Goal: Task Accomplishment & Management: Manage account settings

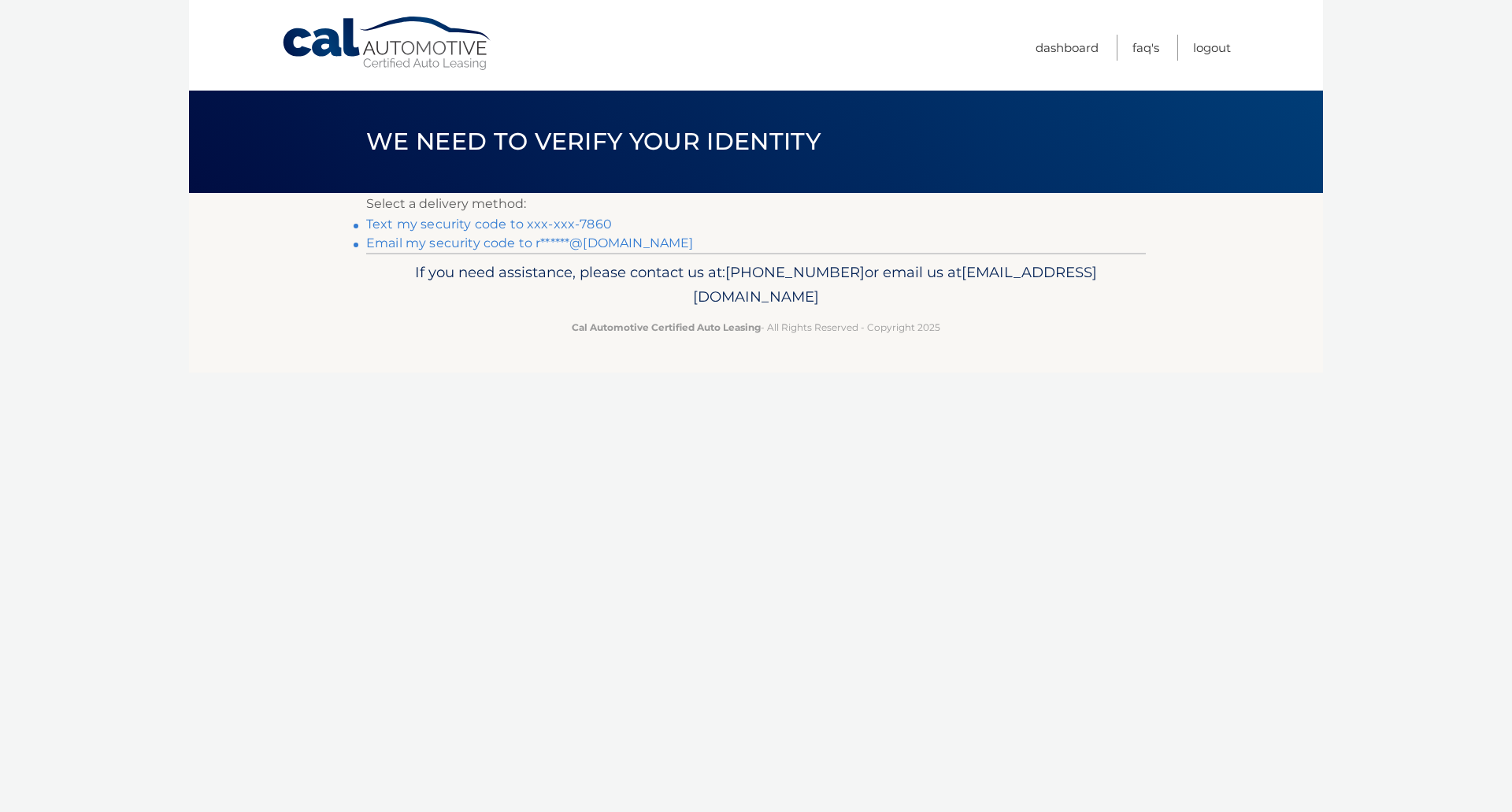
click at [459, 223] on link "Text my security code to xxx-xxx-7860" at bounding box center [489, 224] width 246 height 15
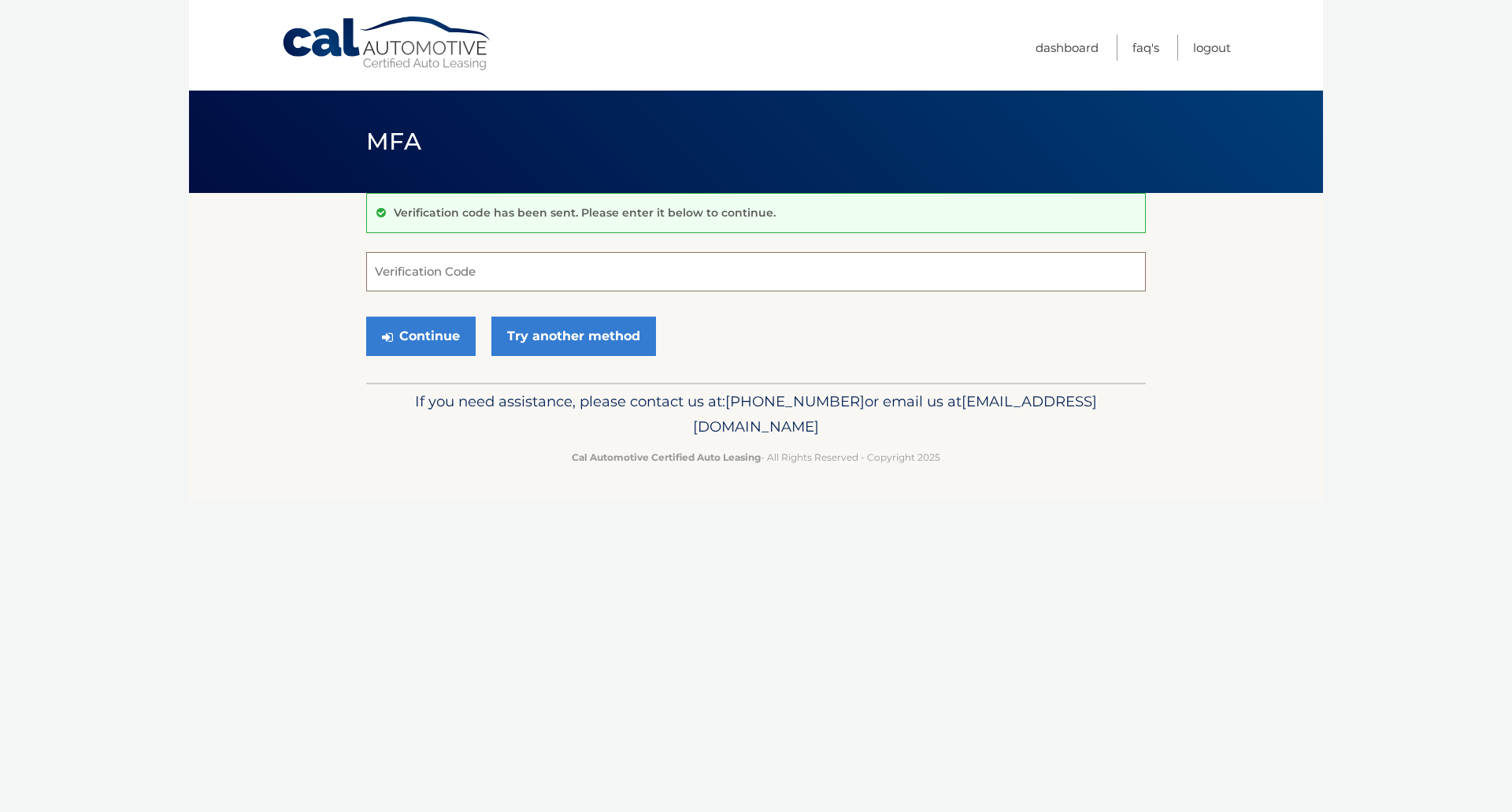
click at [465, 265] on input "Verification Code" at bounding box center [756, 271] width 780 height 39
type input "892432"
click at [366, 317] on button "Continue" at bounding box center [421, 336] width 110 height 39
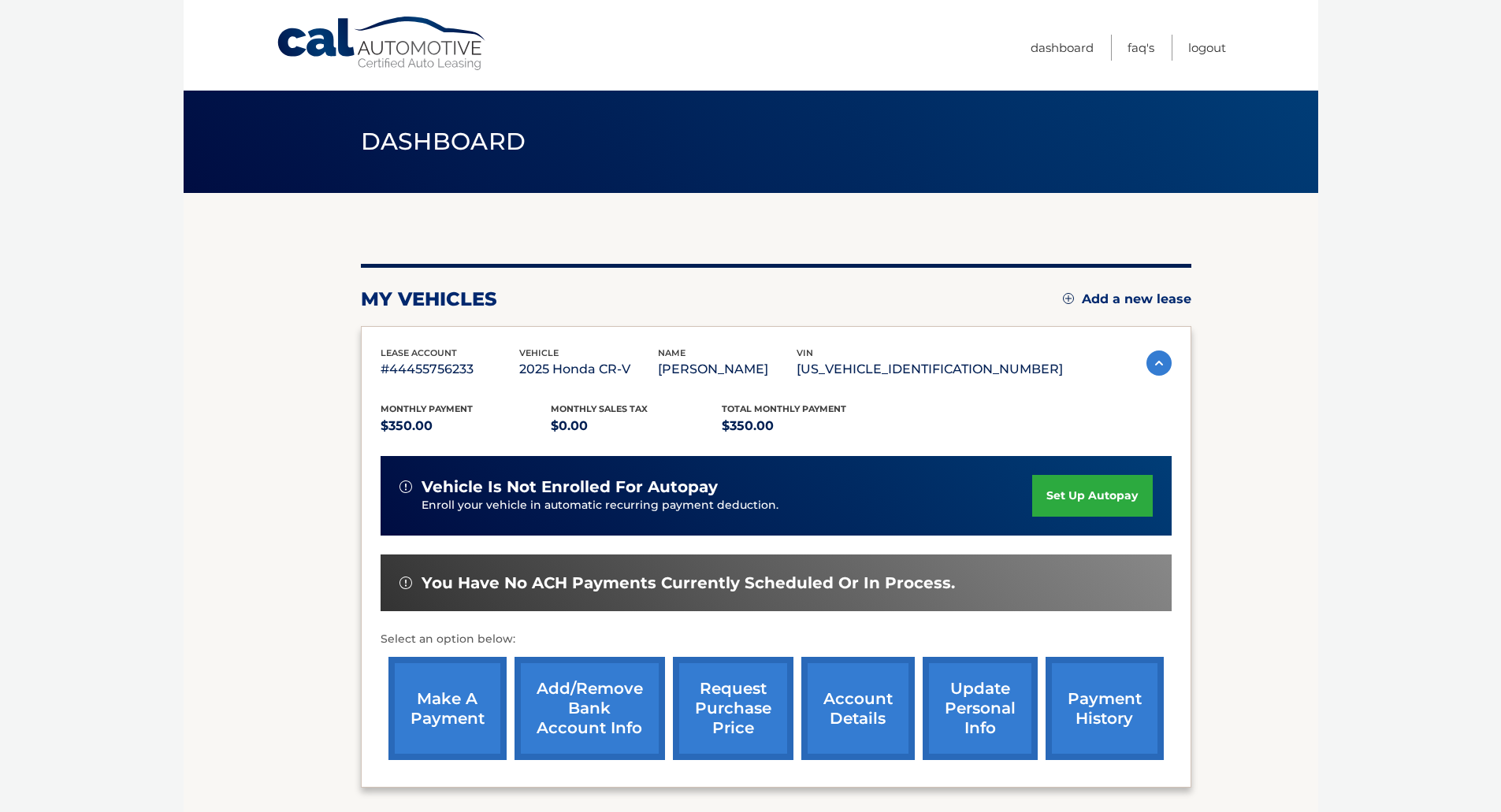
click at [428, 694] on link "make a payment" at bounding box center [447, 709] width 118 height 103
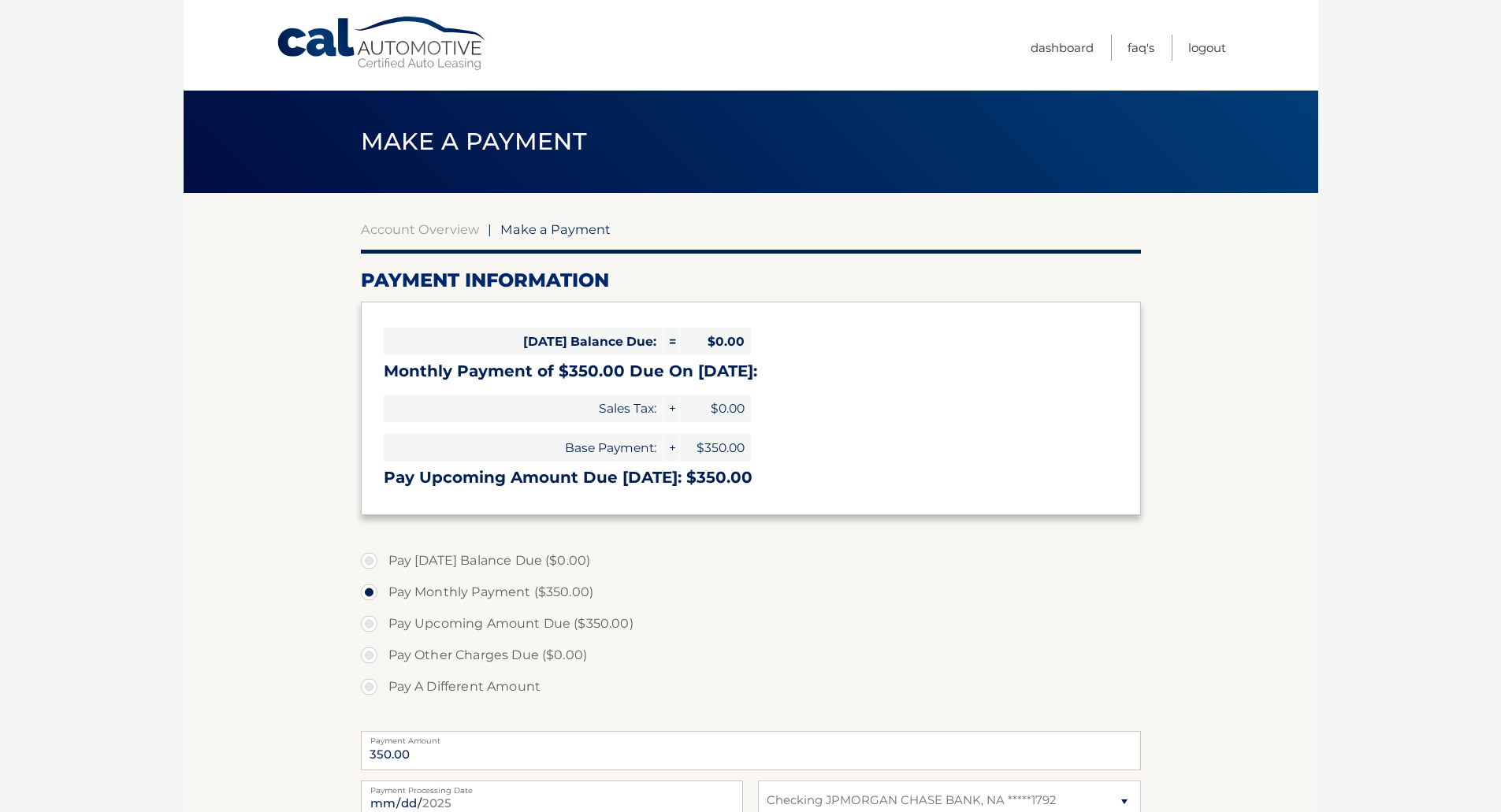
select select "YzdlNGVjOGEtOWRjMy00OWU5LWEzMDYtMGU1NjZlOGNlM2U3"
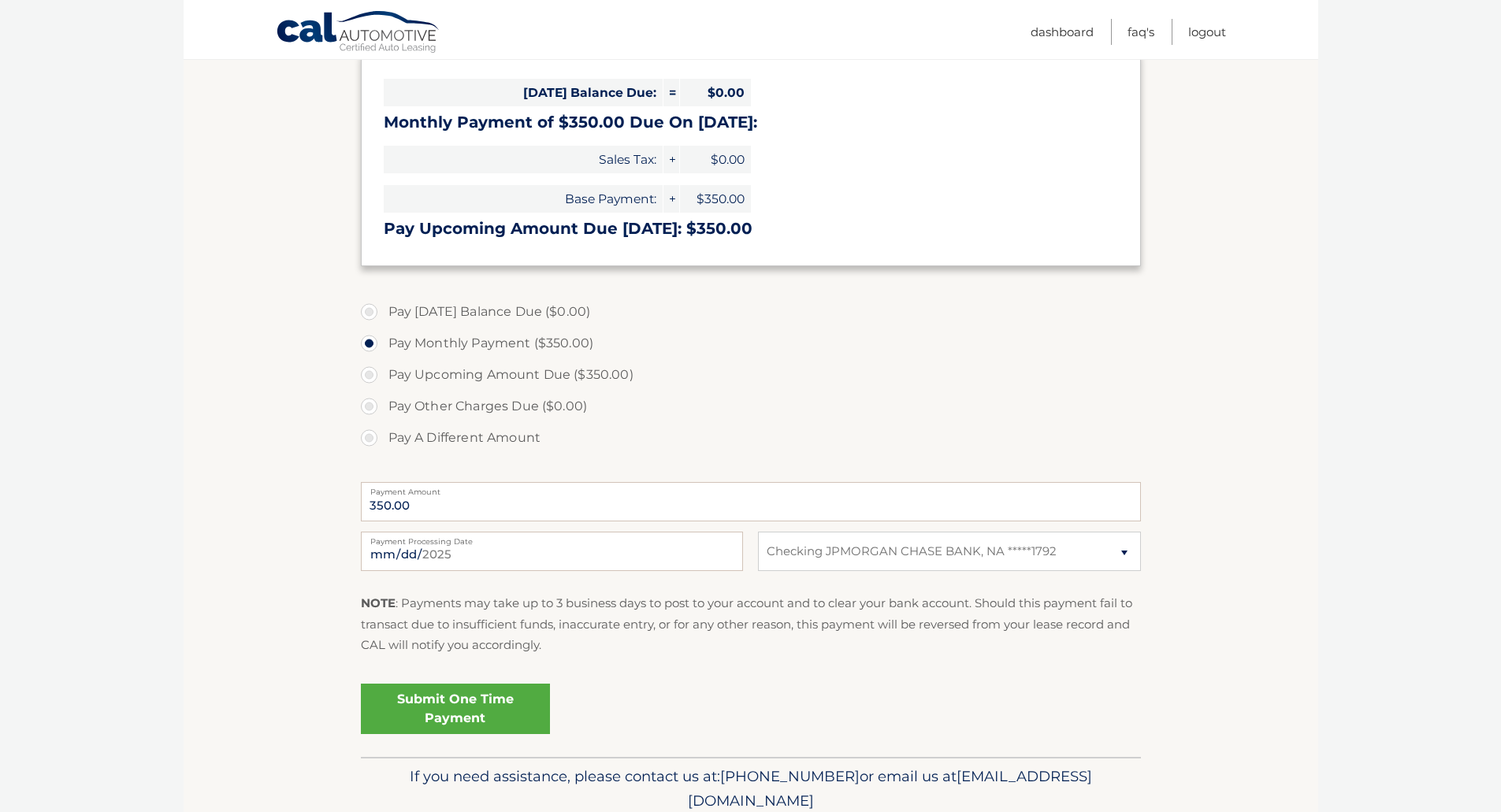
scroll to position [156, 0]
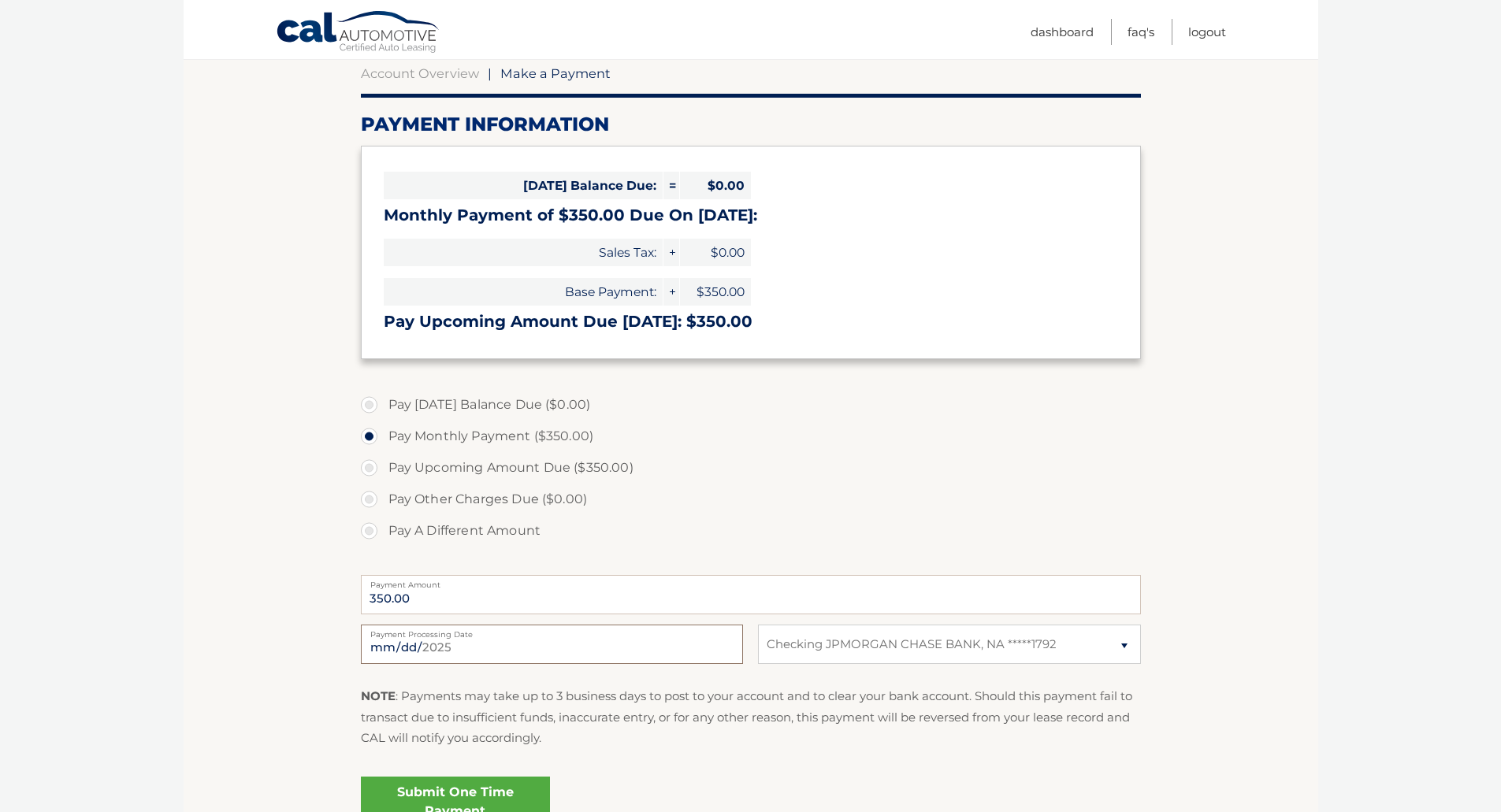
click at [418, 651] on input "2025-09-01" at bounding box center [551, 644] width 382 height 39
type input "2025-09-12"
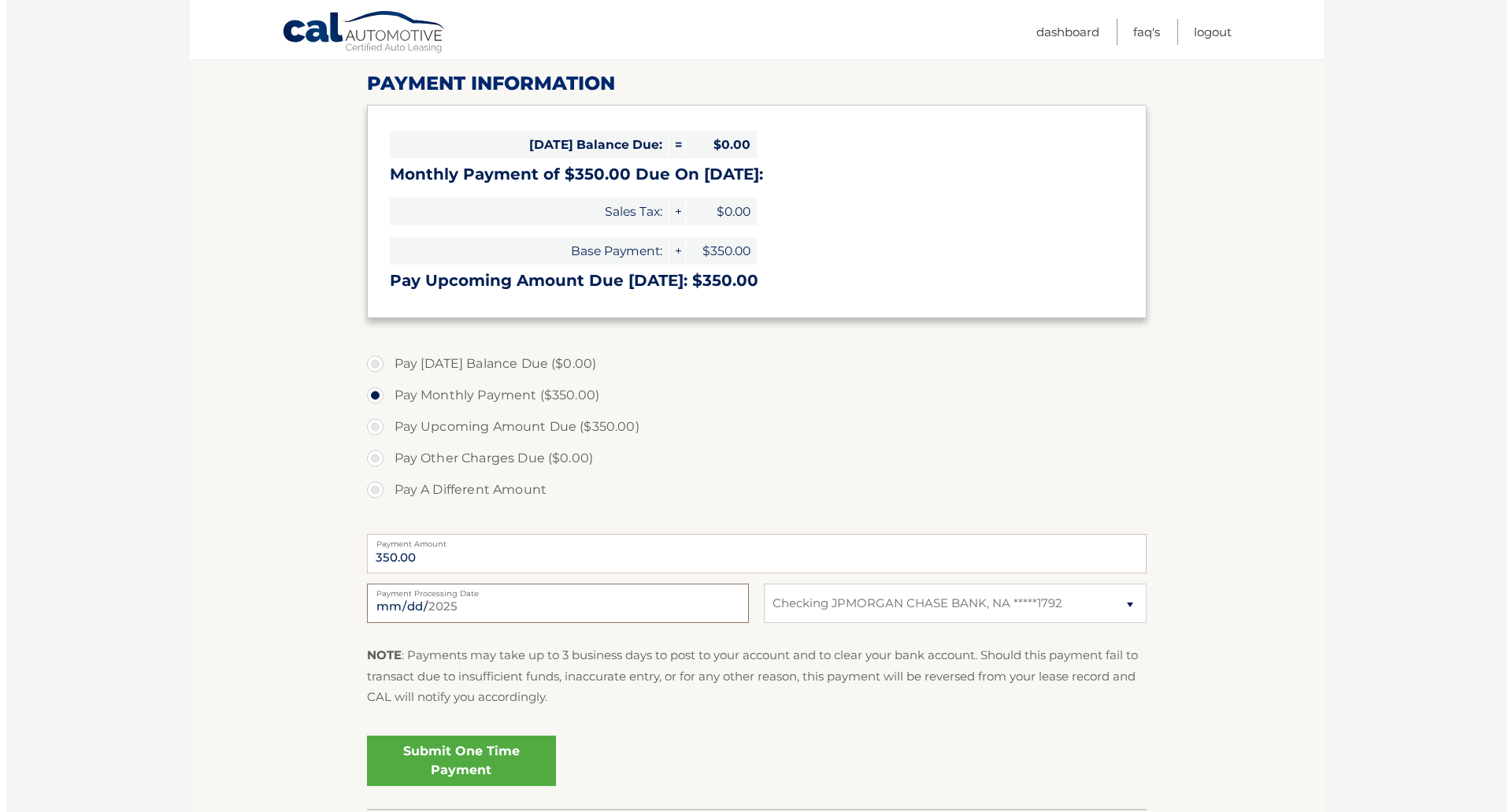
scroll to position [234, 0]
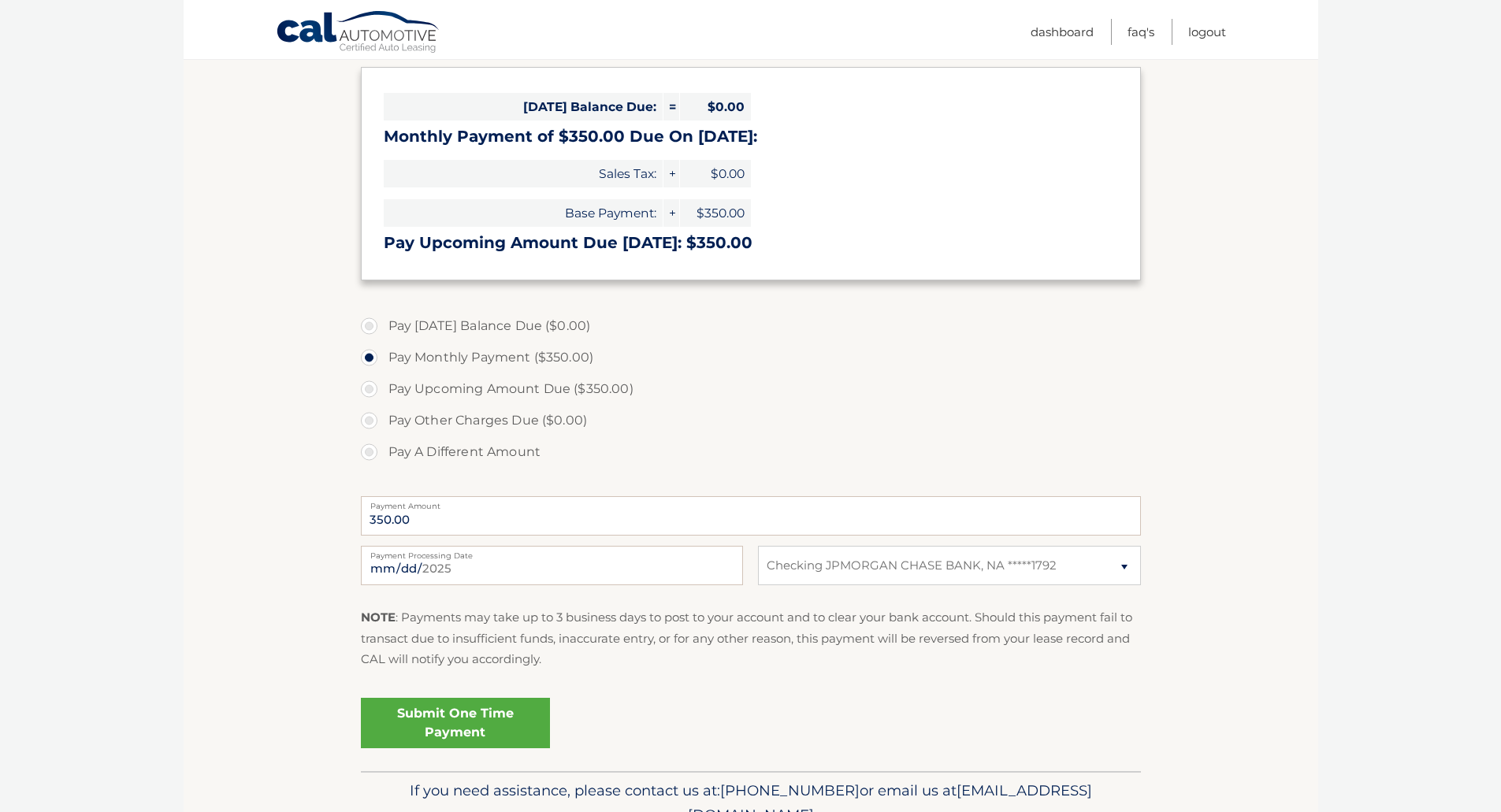
click at [452, 712] on link "Submit One Time Payment" at bounding box center [455, 722] width 190 height 50
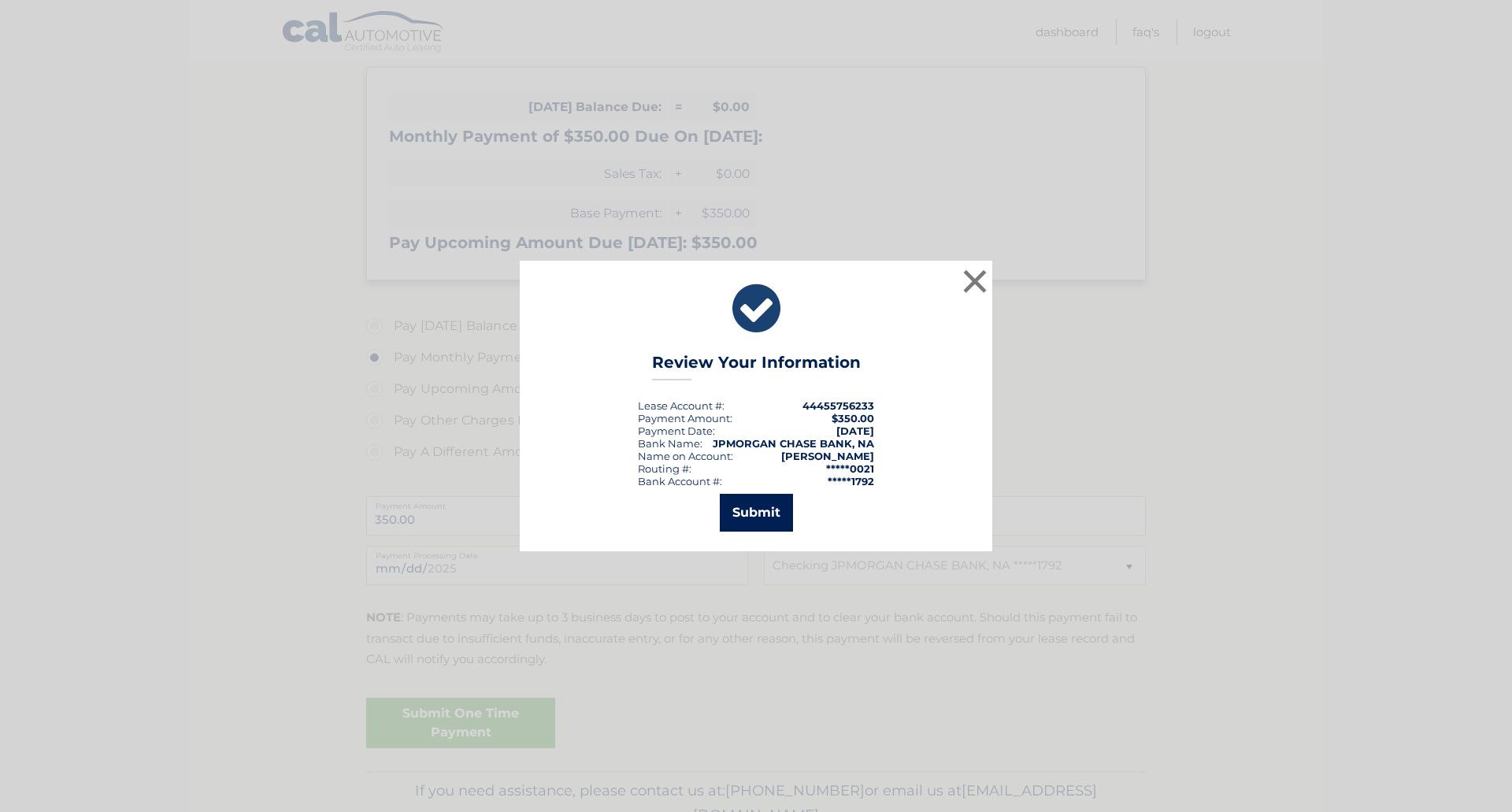
click at [765, 494] on button "Submit" at bounding box center [757, 513] width 73 height 38
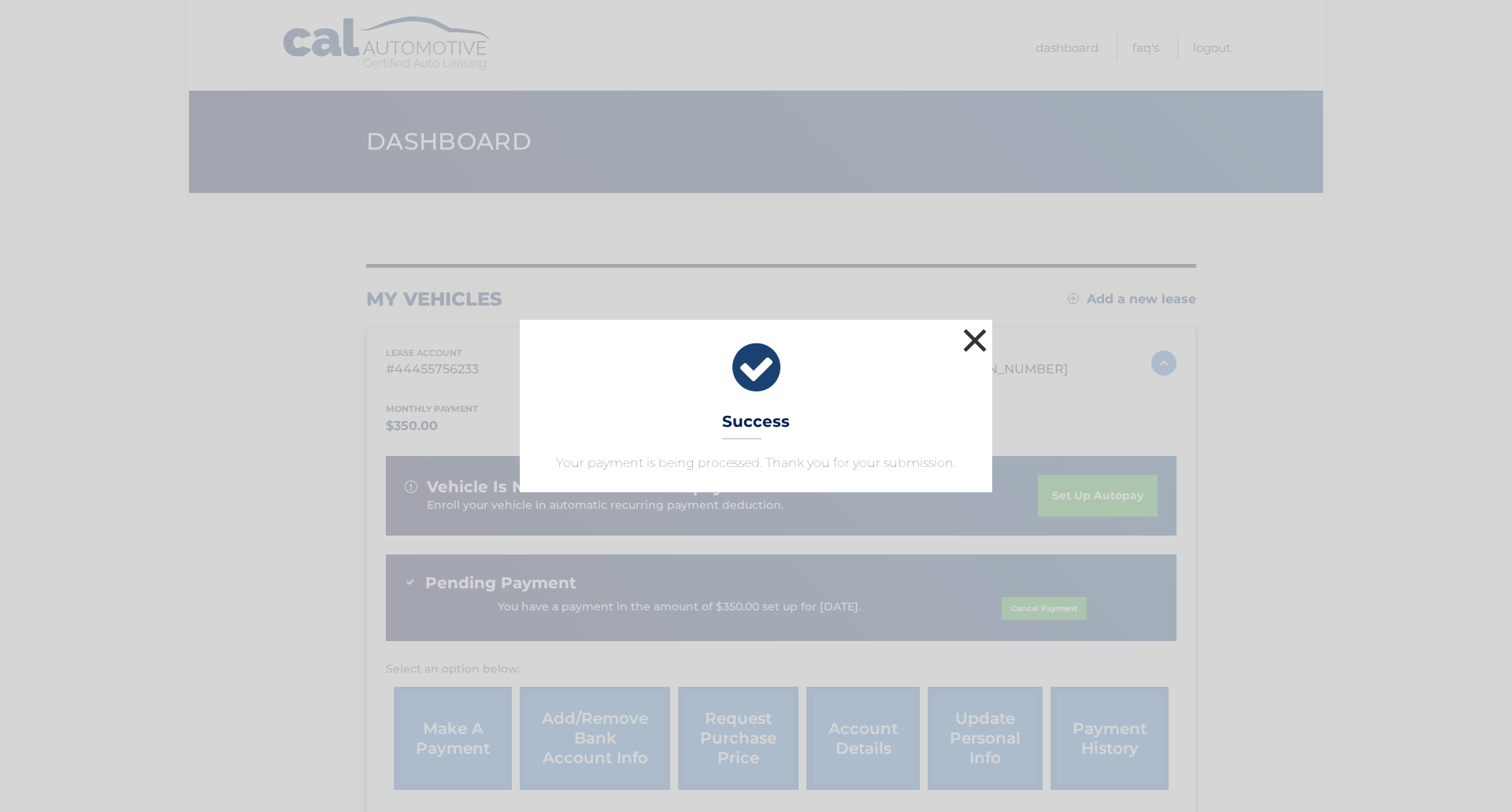
click at [962, 339] on button "×" at bounding box center [975, 341] width 31 height 31
